Goal: Task Accomplishment & Management: Manage account settings

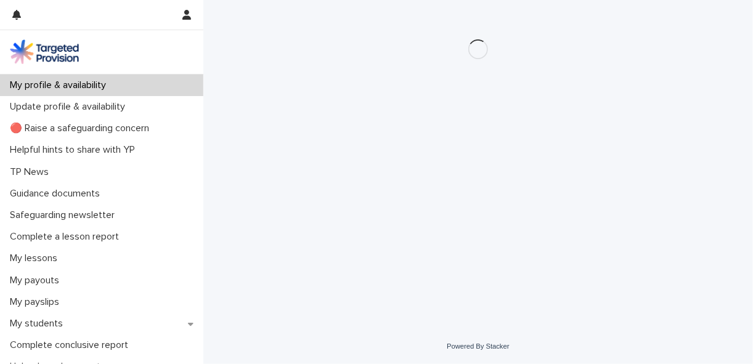
click at [71, 87] on p "My profile & availability" at bounding box center [60, 85] width 111 height 12
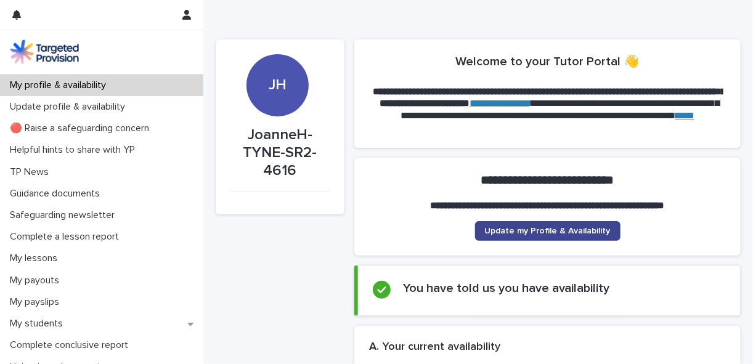
click at [522, 229] on span "Update my Profile & Availability" at bounding box center [548, 231] width 126 height 9
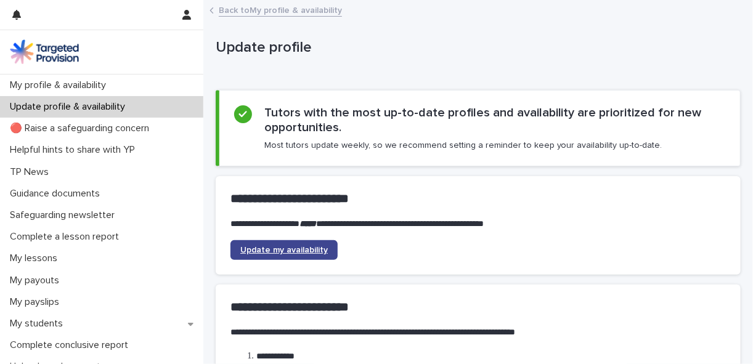
click at [288, 248] on span "Update my availability" at bounding box center [283, 250] width 87 height 9
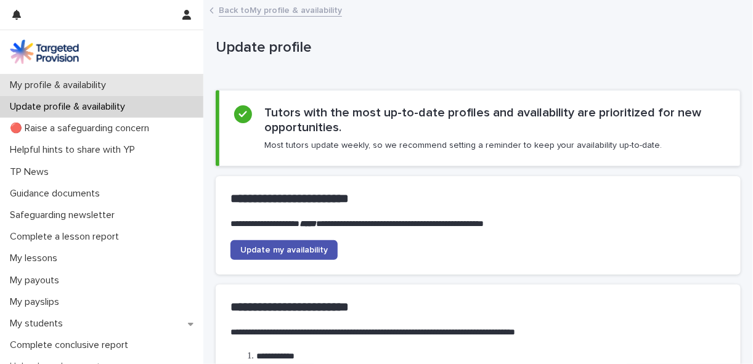
click at [99, 83] on p "My profile & availability" at bounding box center [60, 85] width 111 height 12
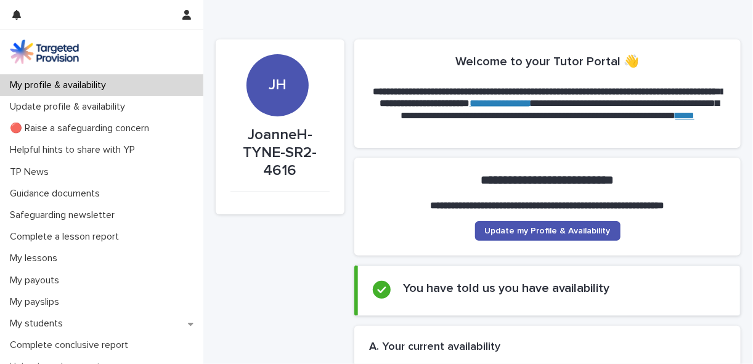
click at [86, 83] on p "My profile & availability" at bounding box center [60, 85] width 111 height 12
click at [527, 236] on link "Update my Profile & Availability" at bounding box center [547, 231] width 145 height 20
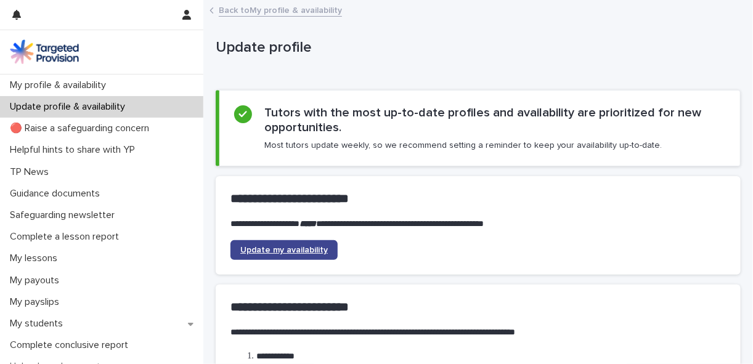
click at [265, 250] on span "Update my availability" at bounding box center [283, 250] width 87 height 9
